Goal: Task Accomplishment & Management: Manage account settings

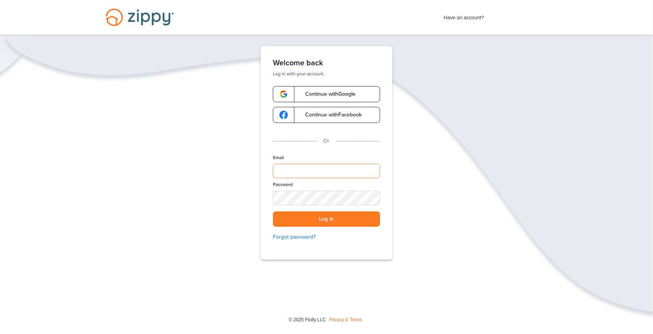
click at [290, 172] on input "Email" at bounding box center [326, 171] width 107 height 15
type input "**********"
click at [328, 219] on button "Log in" at bounding box center [326, 219] width 107 height 16
